Goal: Task Accomplishment & Management: Manage account settings

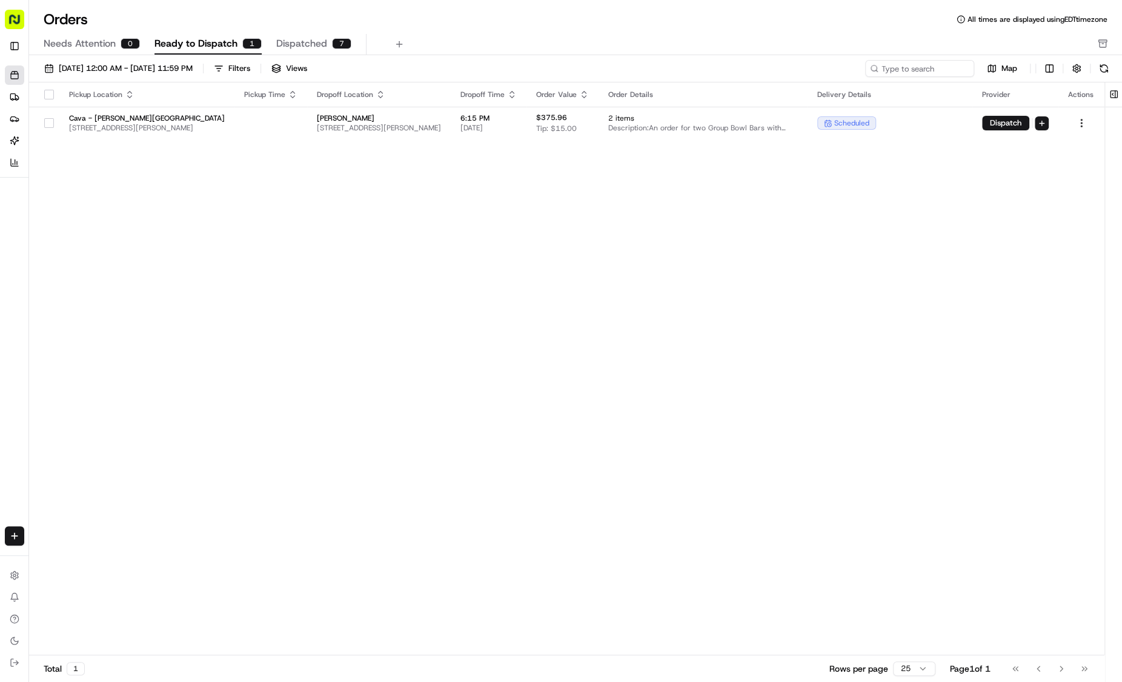
click at [898, 67] on input at bounding box center [919, 68] width 109 height 17
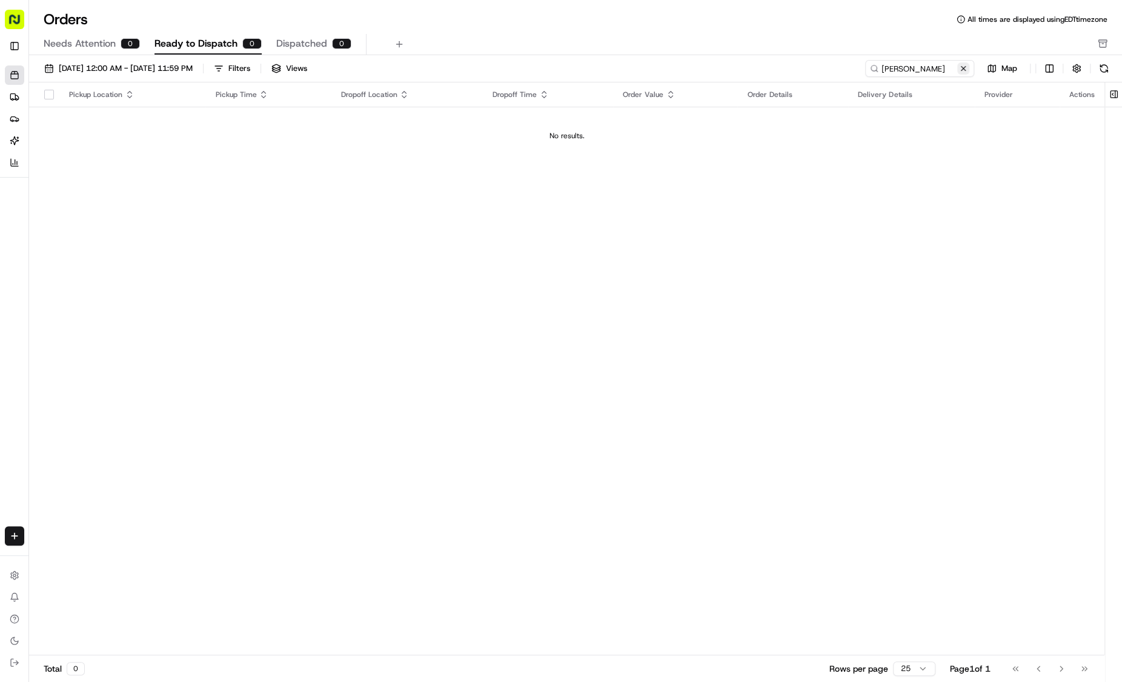
type input "[PERSON_NAME]"
click at [964, 69] on button at bounding box center [963, 68] width 12 height 12
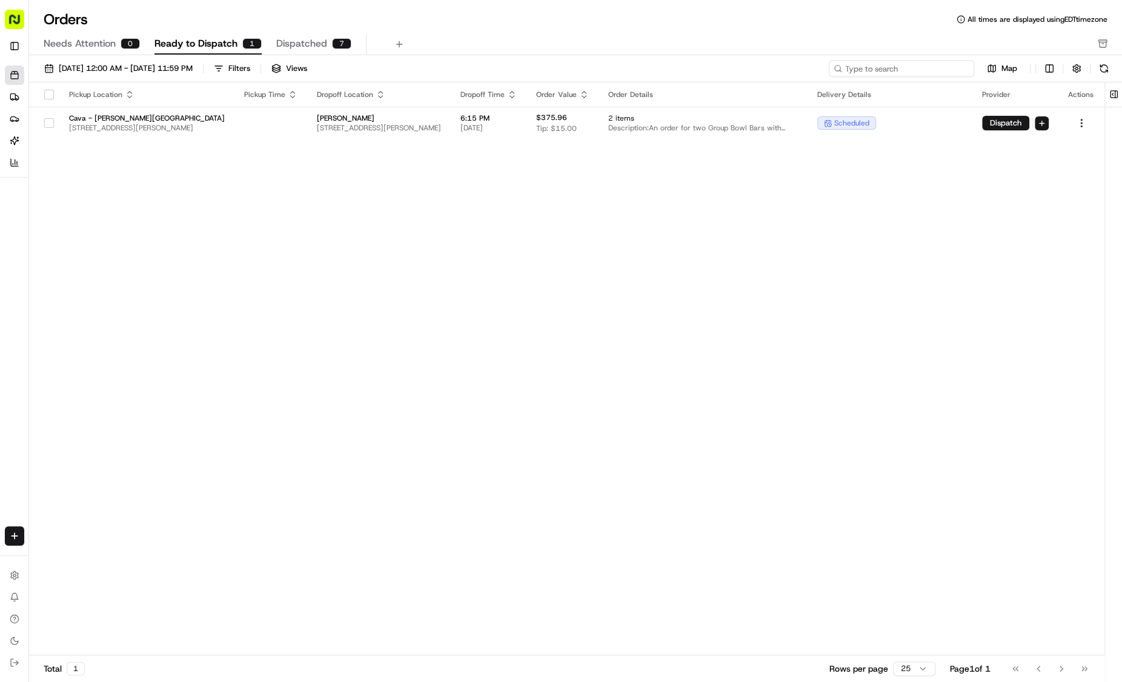
click at [934, 68] on input at bounding box center [901, 68] width 145 height 17
paste input "10192-2024918-4990369"
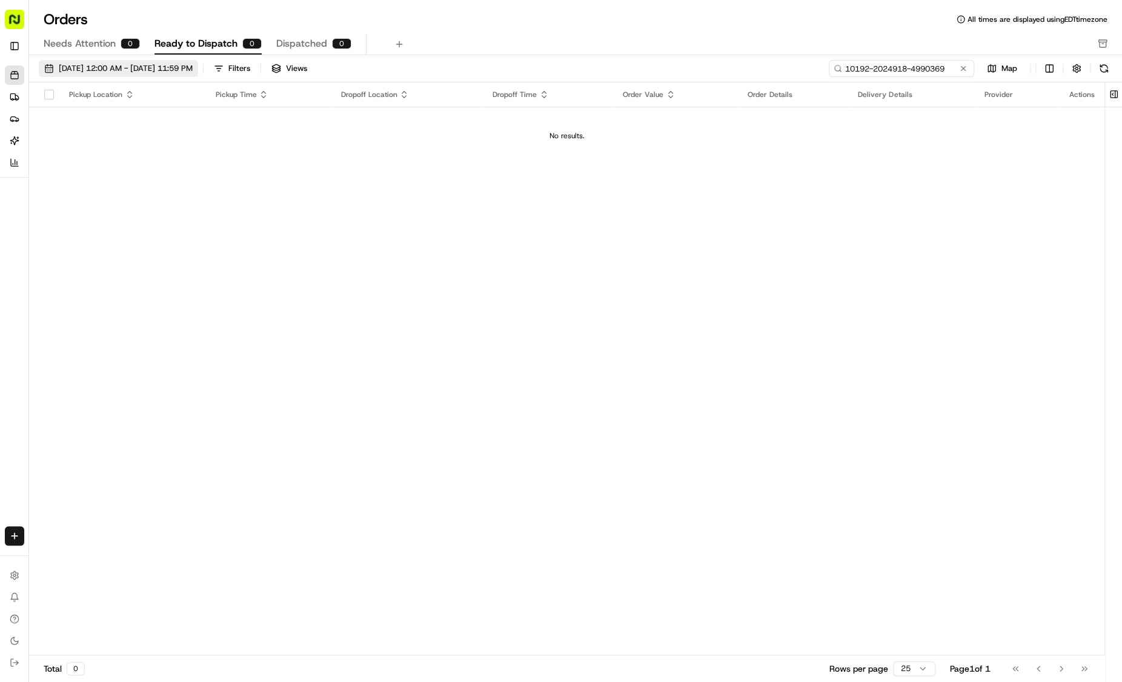
type input "10192-2024918-4990369"
click at [193, 72] on span "[DATE] 12:00 AM - [DATE] 11:59 PM" at bounding box center [126, 68] width 134 height 11
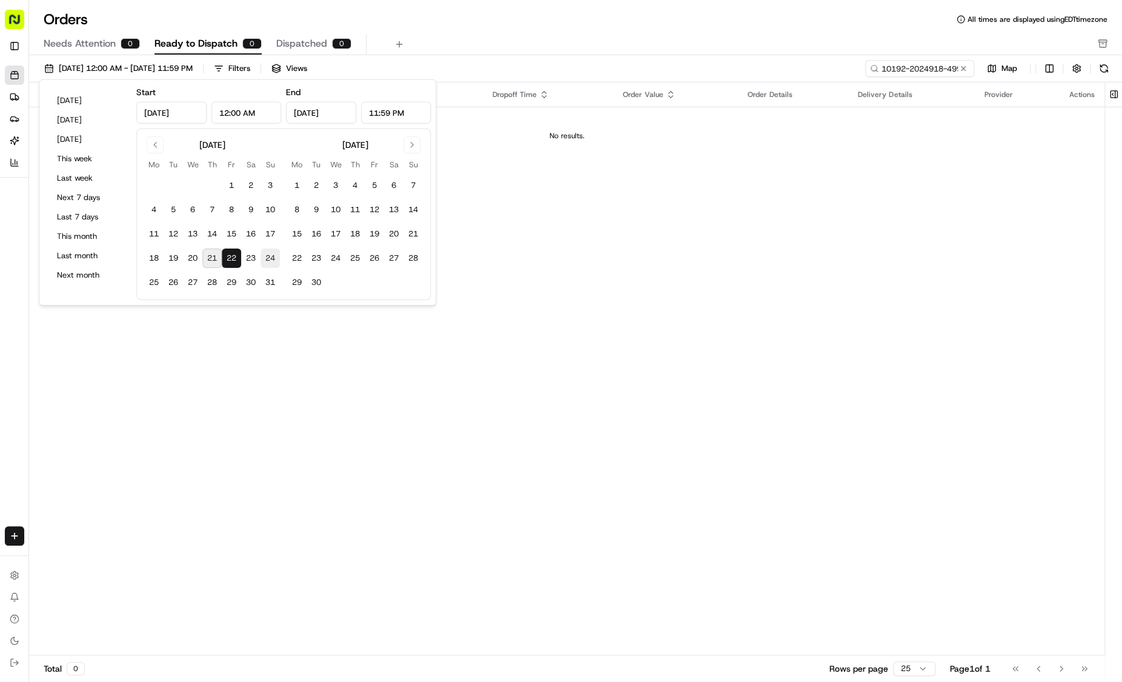
click at [271, 260] on button "24" at bounding box center [270, 257] width 19 height 19
type input "[DATE]"
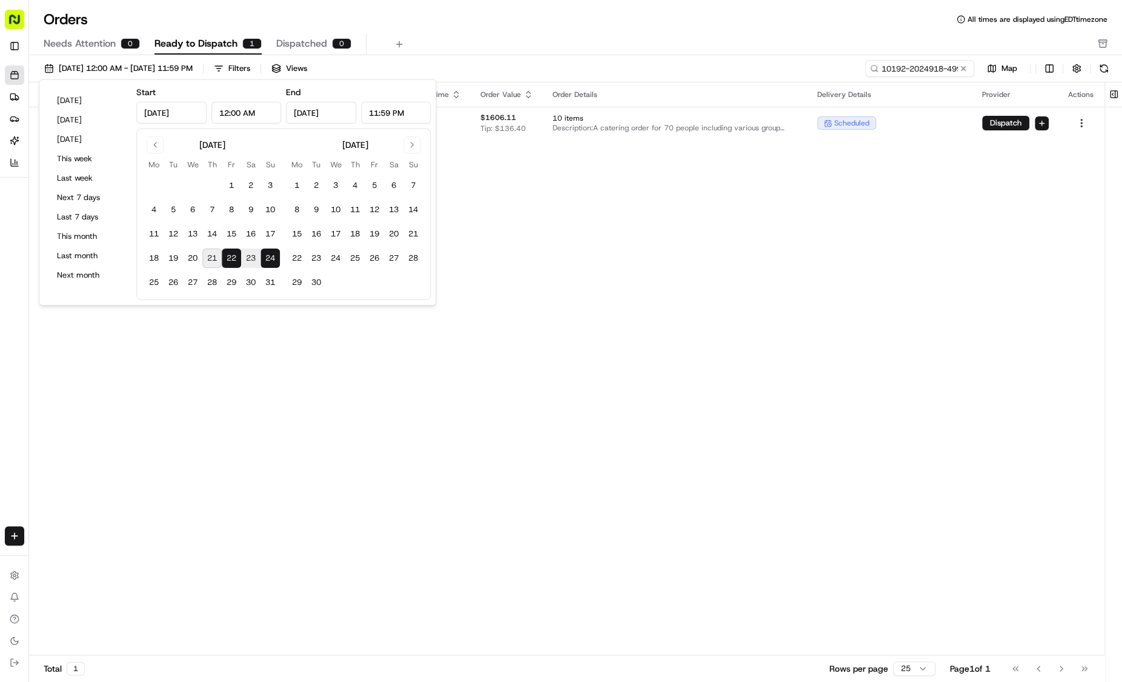
click at [253, 257] on button "23" at bounding box center [250, 257] width 19 height 19
type input "[DATE]"
click at [792, 234] on div "Pickup Location Pickup Time Dropoff Location Dropoff Time Order Value Order Det…" at bounding box center [566, 368] width 1075 height 573
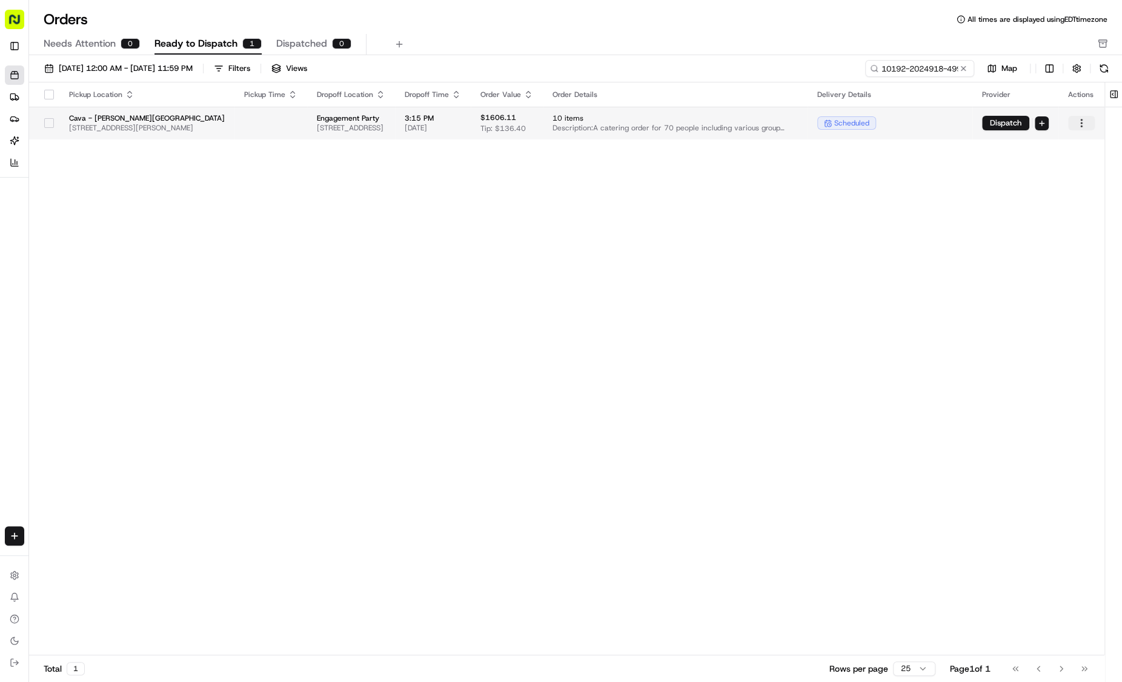
click at [1072, 124] on html "Cava - [PERSON_NAME][GEOGRAPHIC_DATA] [EMAIL_ADDRESS][DOMAIN_NAME] Toggle Sideb…" at bounding box center [561, 341] width 1122 height 682
click at [1055, 242] on div "Archive" at bounding box center [1054, 236] width 130 height 18
